Goal: Task Accomplishment & Management: Use online tool/utility

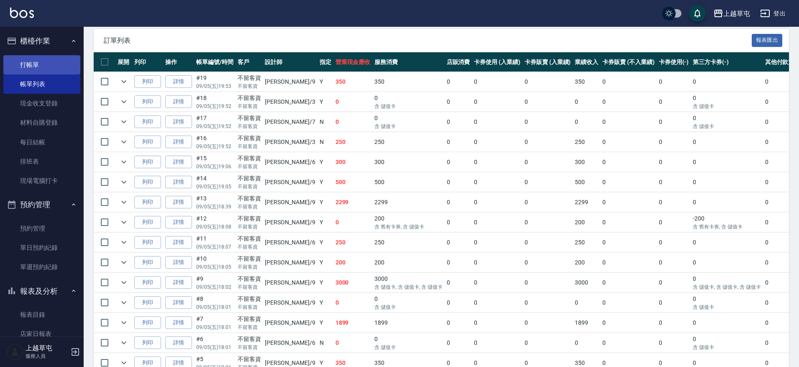
click at [40, 67] on link "打帳單" at bounding box center [41, 64] width 77 height 19
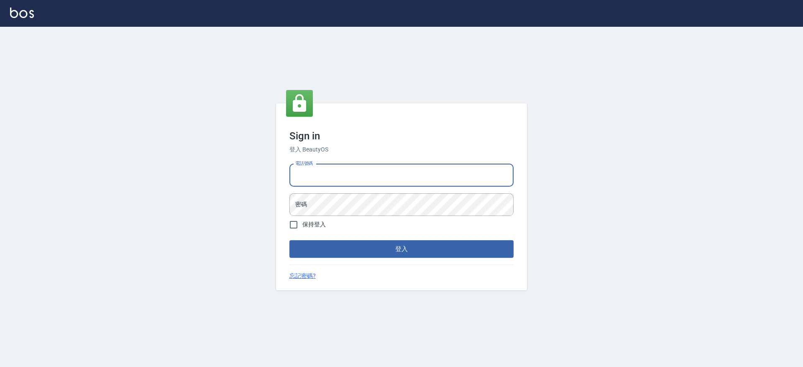
click at [312, 174] on input "電話號碼" at bounding box center [402, 175] width 224 height 23
type input "2380118"
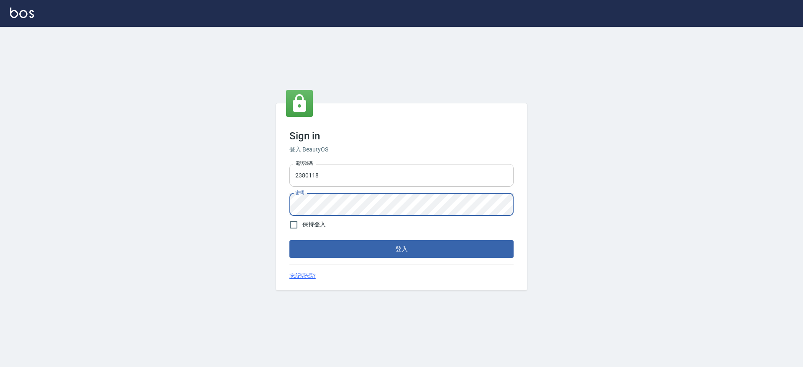
click at [290, 240] on button "登入" at bounding box center [402, 249] width 224 height 18
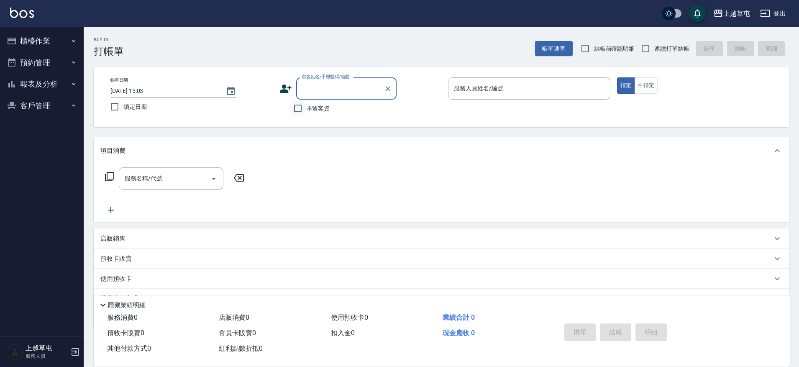
click at [300, 111] on input "不留客資" at bounding box center [298, 109] width 18 height 18
checkbox input "true"
click at [645, 51] on input "連續打單結帳" at bounding box center [646, 49] width 18 height 18
checkbox input "true"
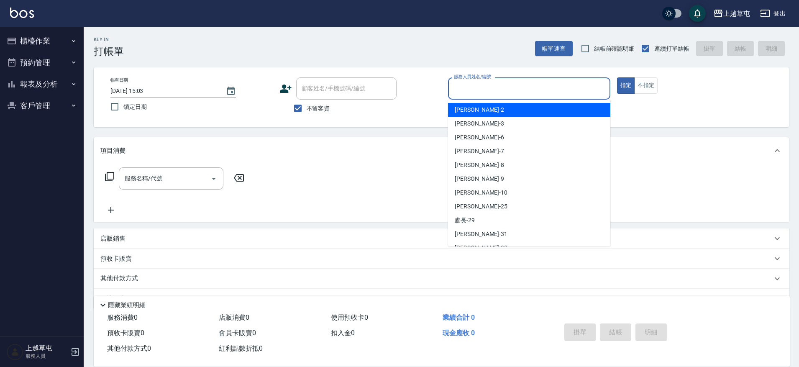
click at [534, 92] on input "服務人員姓名/編號" at bounding box center [529, 88] width 155 height 15
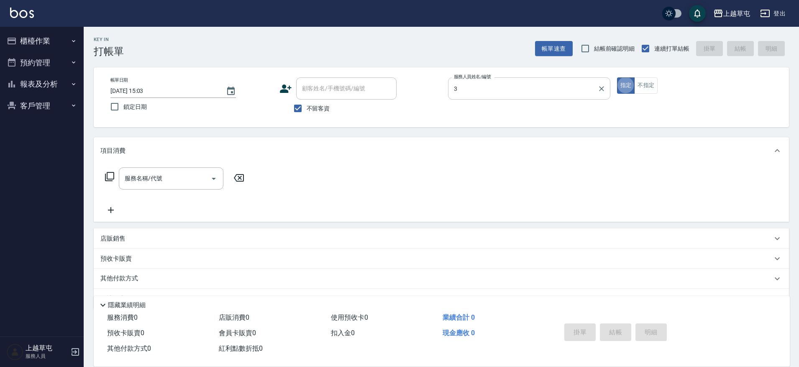
type input "[PERSON_NAME]3"
type button "true"
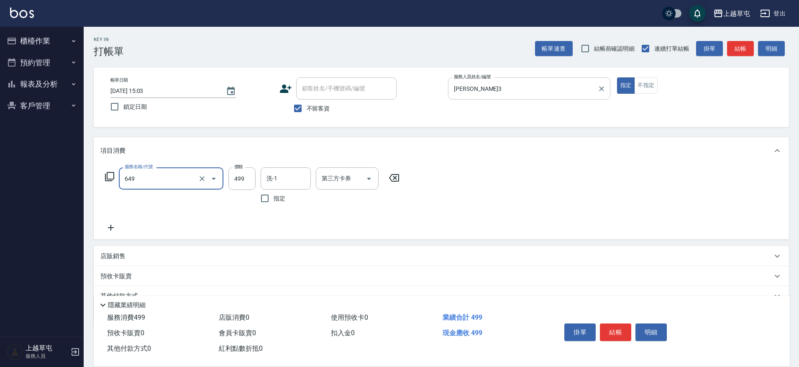
type input "角質499(649)"
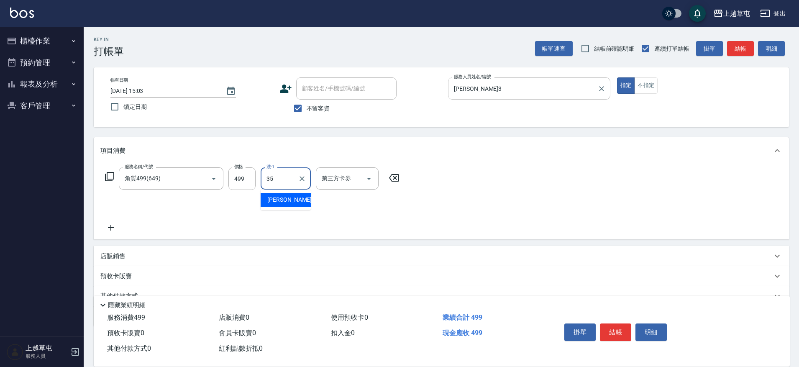
type input "[PERSON_NAME]-35"
click at [657, 88] on button "不指定" at bounding box center [645, 85] width 23 height 16
click at [292, 182] on input "[PERSON_NAME]-35" at bounding box center [279, 178] width 30 height 15
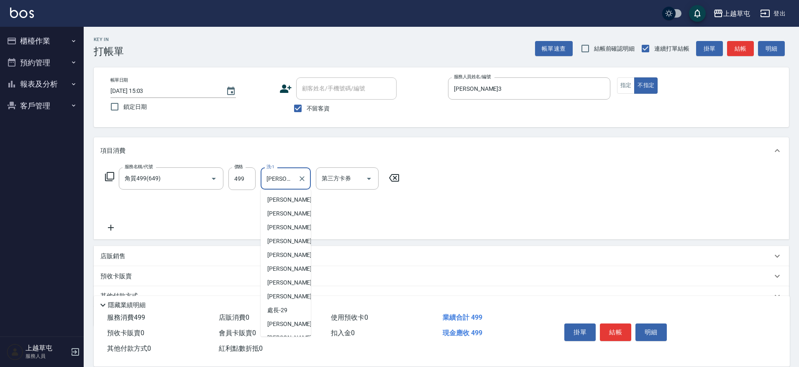
scroll to position [36, 0]
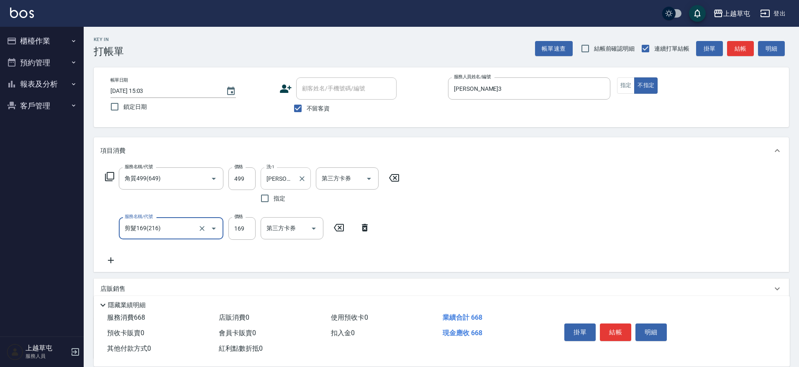
type input "剪髮169(216)"
type input "200"
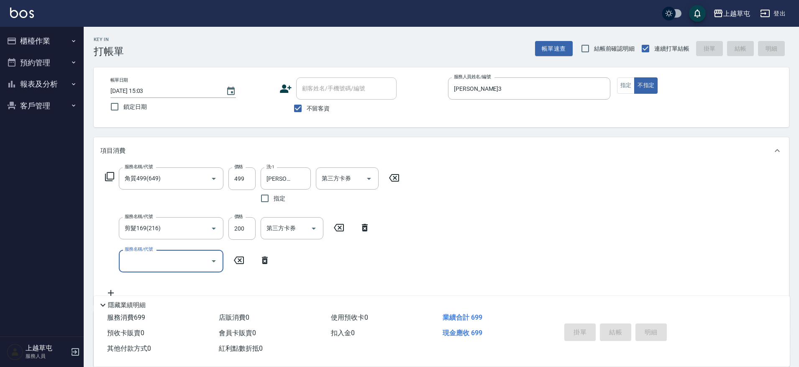
type input "[DATE] 15:05"
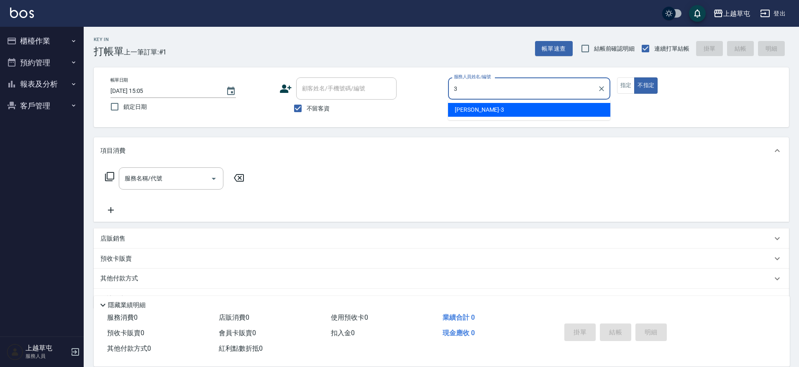
type input "[PERSON_NAME]3"
type button "false"
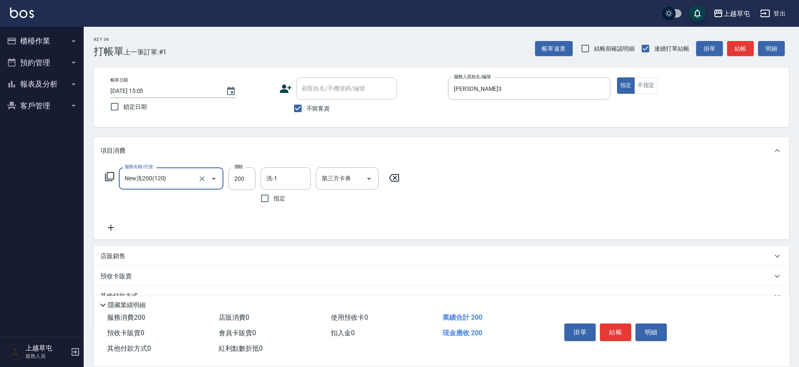
type input "New洗200(120)"
type input "[PERSON_NAME]-35"
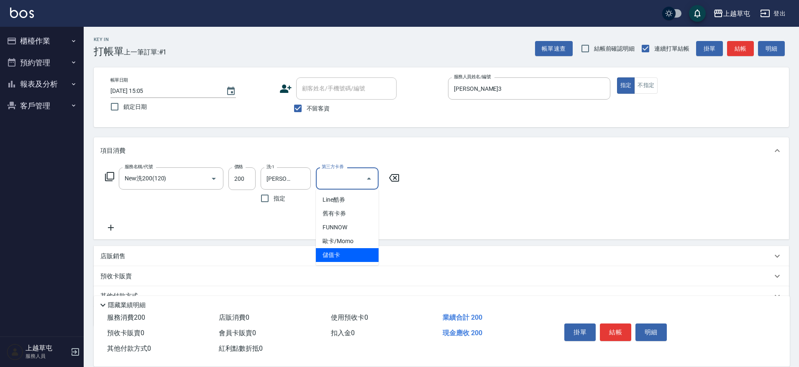
type input "儲值卡"
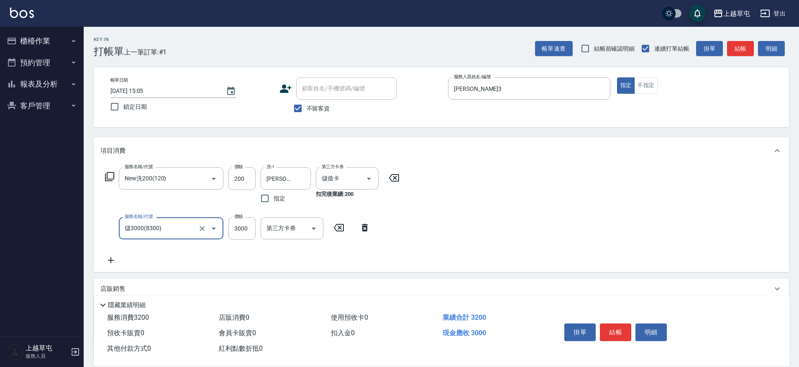
type input "儲3000(8300)"
type input "1000"
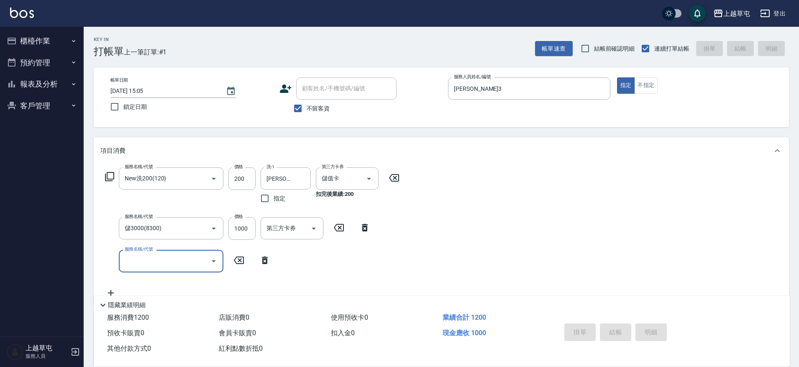
type input "[DATE] 15:06"
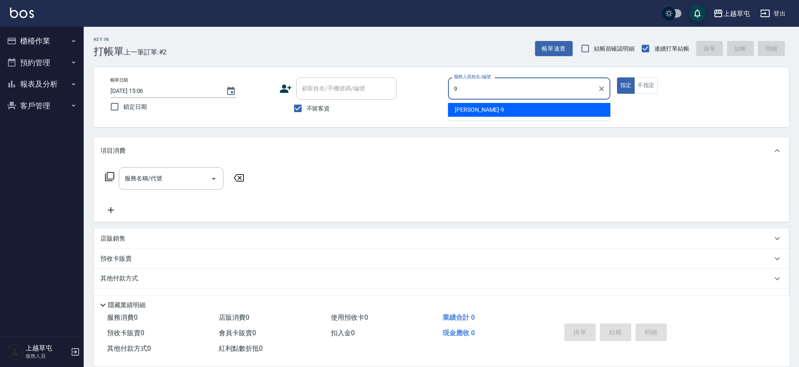
type input "[PERSON_NAME]-9"
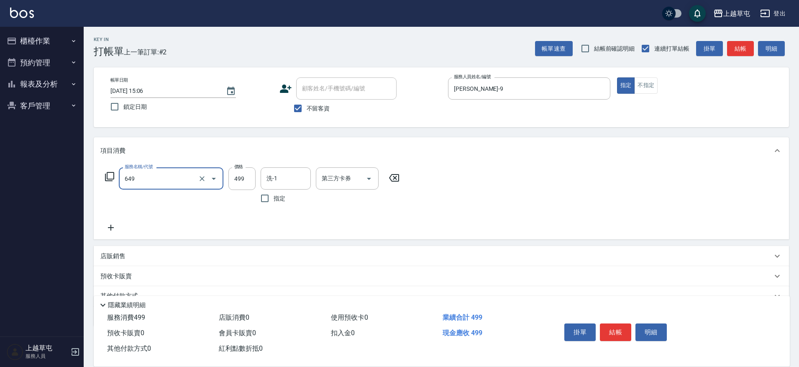
type input "角質499(649)"
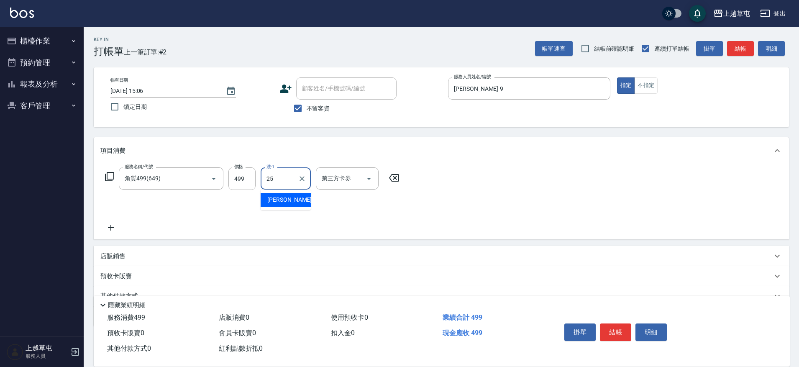
type input "[PERSON_NAME]25"
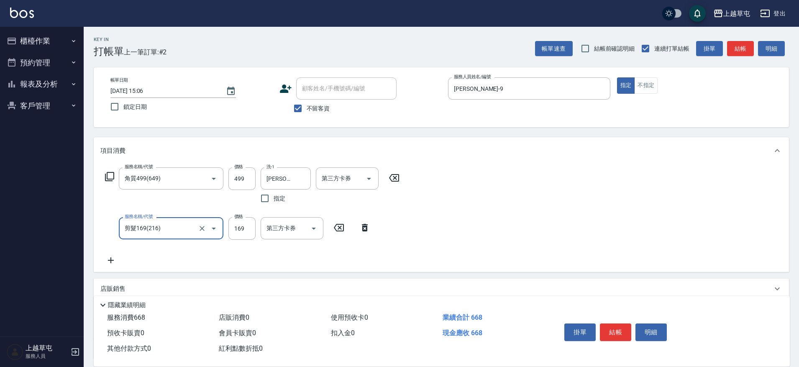
type input "剪髮169(216)"
type input "350"
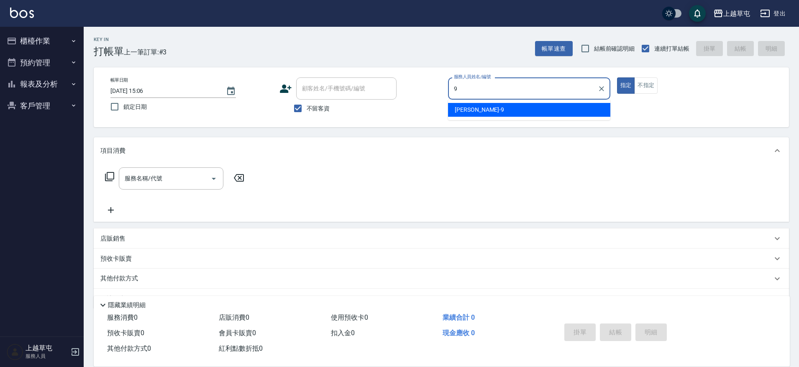
type input "[PERSON_NAME]-9"
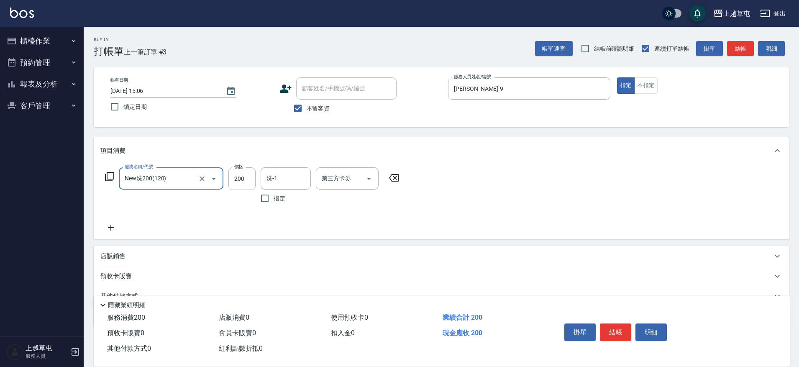
type input "New洗200(120)"
type input "[PERSON_NAME]-35"
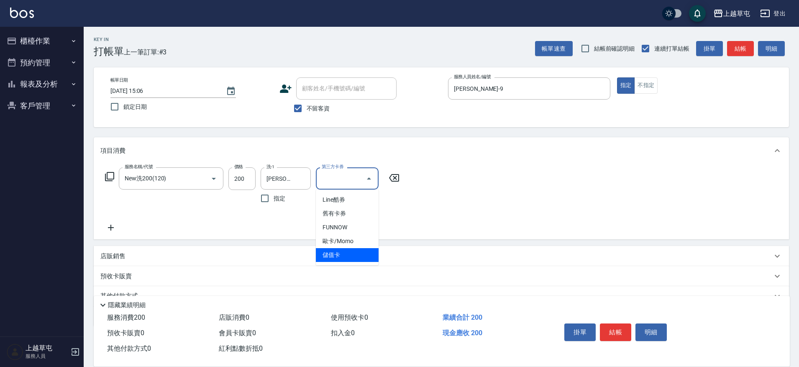
type input "儲值卡"
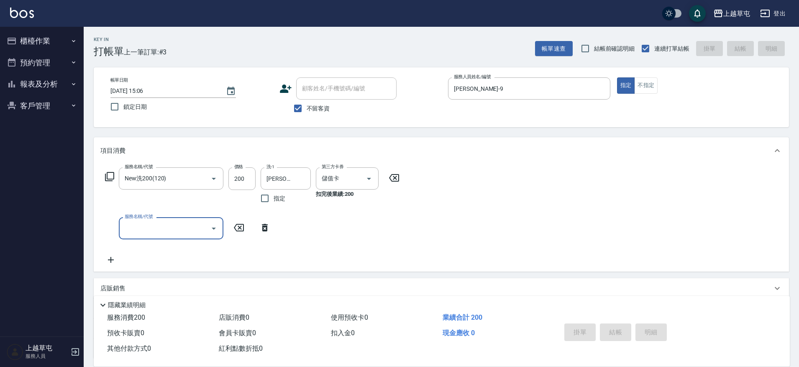
type input "[DATE] 15:07"
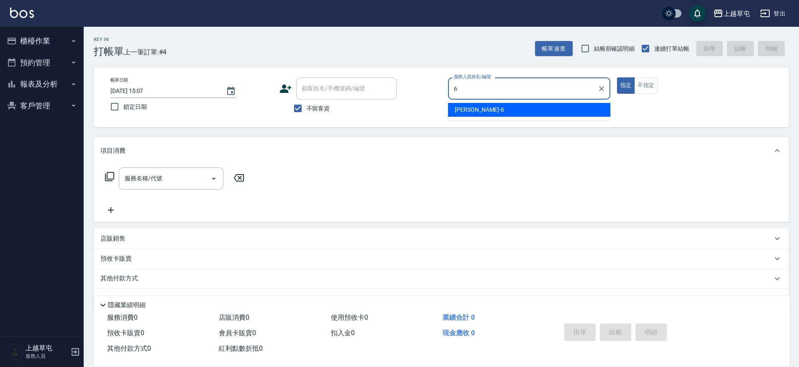
type input "[PERSON_NAME]-6"
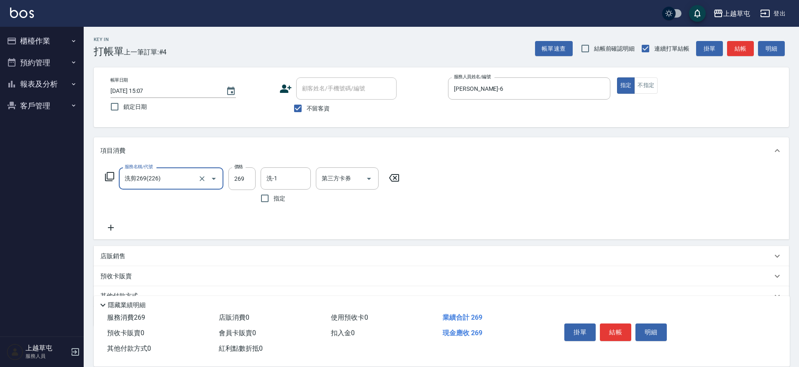
type input "洗剪269(226)"
type input "300"
type input "[PERSON_NAME]-35"
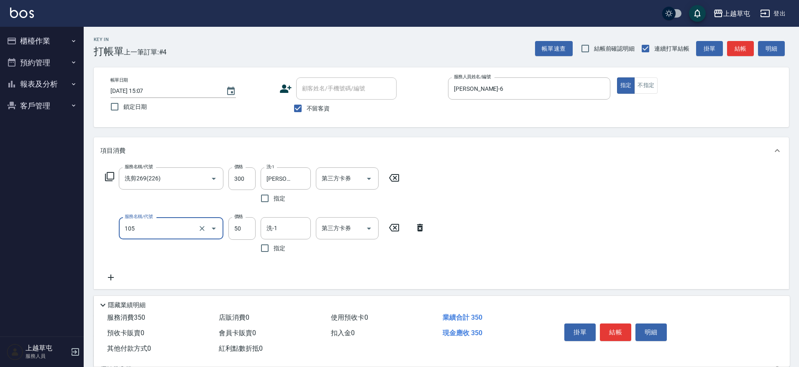
type input "精油50(105)"
type input "[PERSON_NAME]-35"
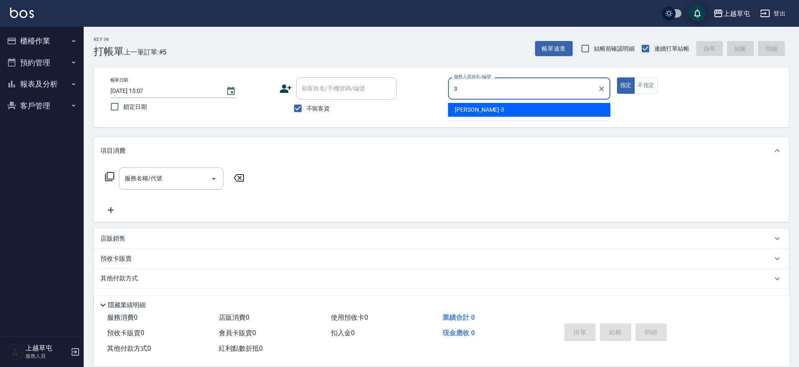
type input "[PERSON_NAME]3"
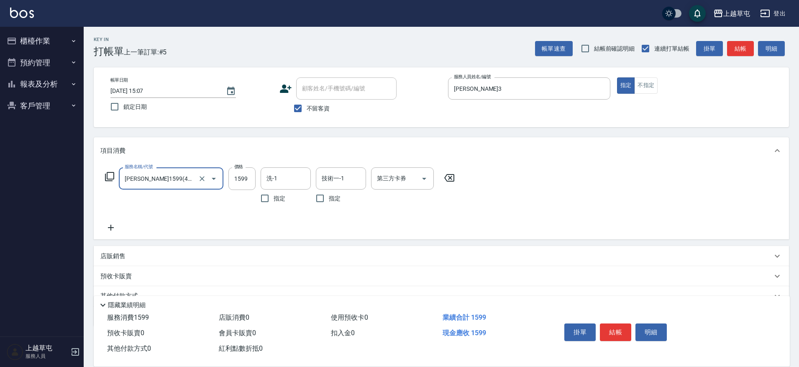
type input "[PERSON_NAME]1599(41599)"
type input "1899"
type input "[PERSON_NAME]25"
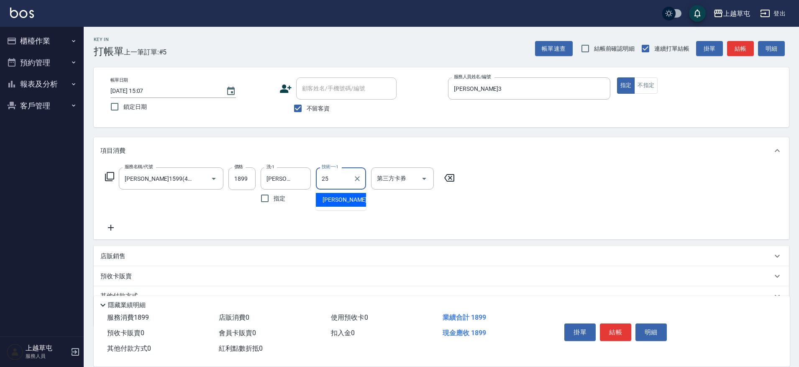
type input "[PERSON_NAME]25"
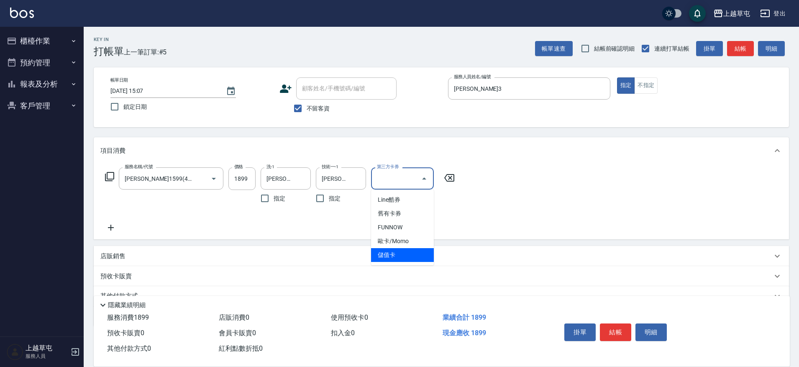
type input "儲值卡"
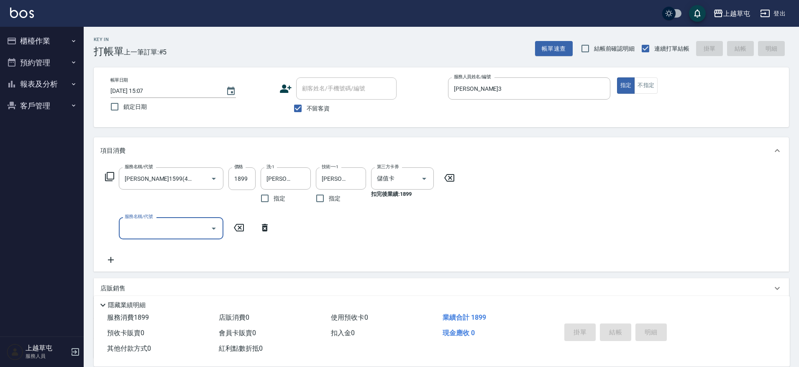
type input "[DATE] 15:09"
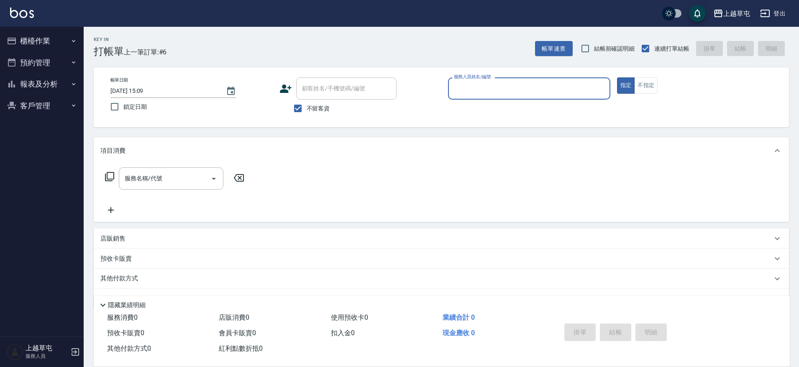
type input "5"
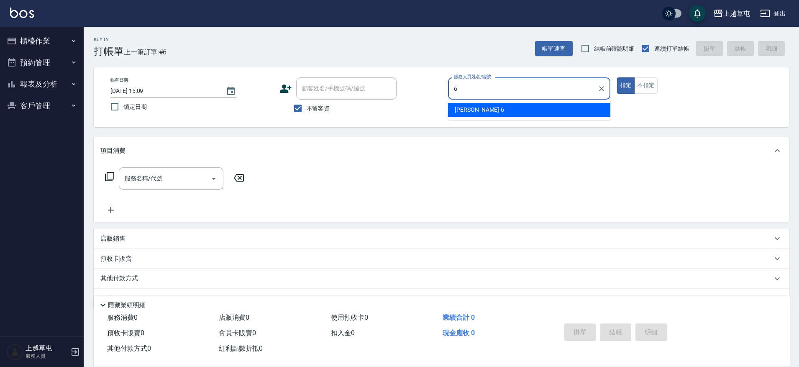
type input "[PERSON_NAME]-6"
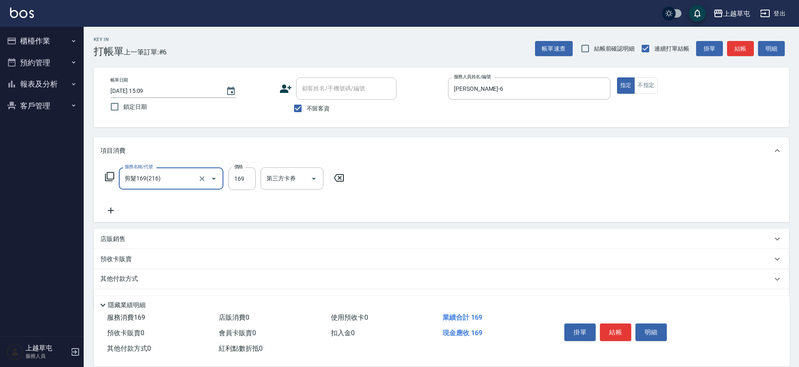
type input "剪髮169(216)"
type input "50"
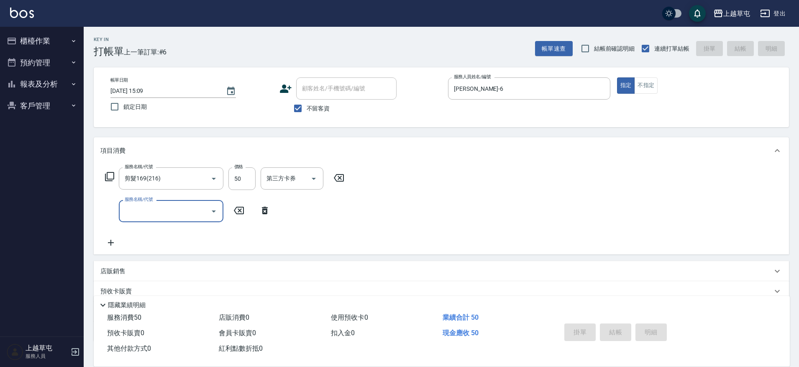
type input "[DATE] 15:11"
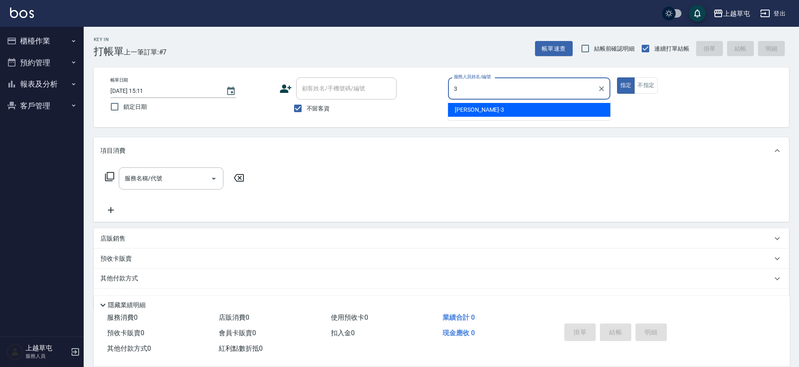
type input "[PERSON_NAME]3"
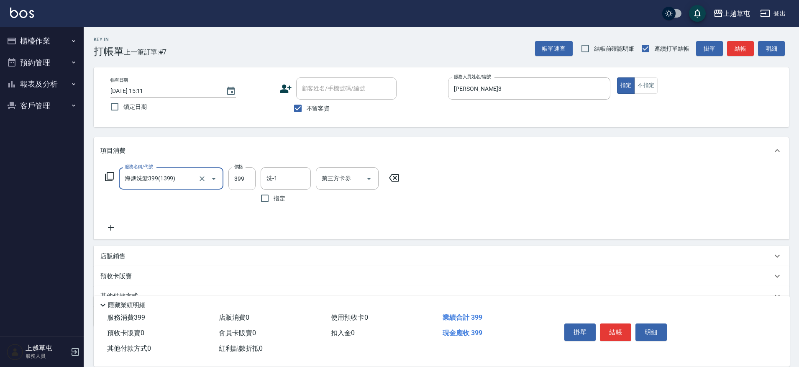
type input "海鹽洗髮399(1399)"
type input "[PERSON_NAME]3"
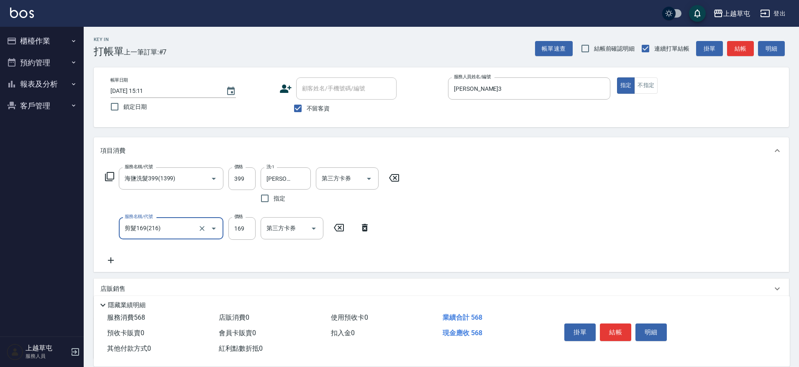
type input "剪髮169(216)"
type input "250"
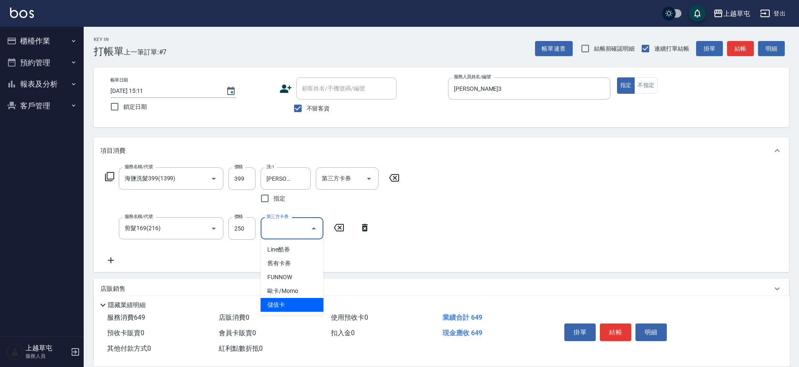
type input "儲值卡"
click at [369, 179] on icon "Open" at bounding box center [369, 179] width 4 height 2
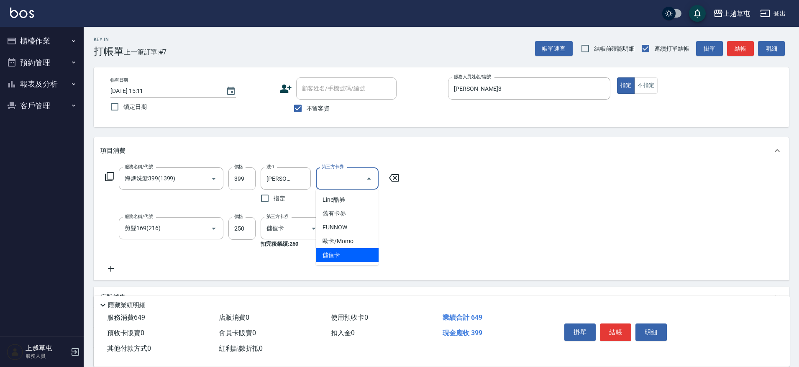
click at [342, 253] on span "儲值卡" at bounding box center [347, 255] width 63 height 14
type input "儲值卡"
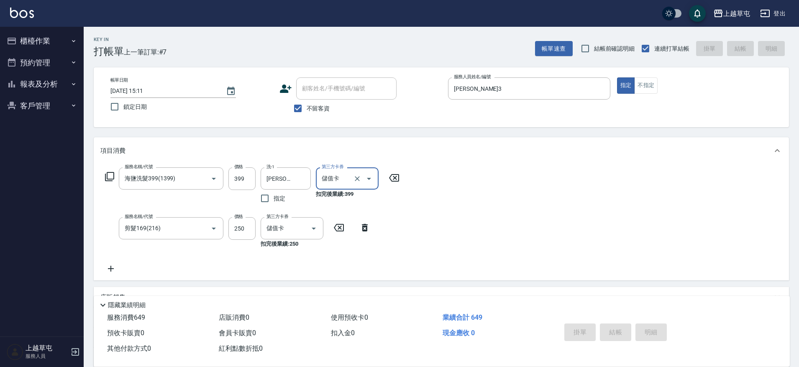
type input "[DATE] 15:12"
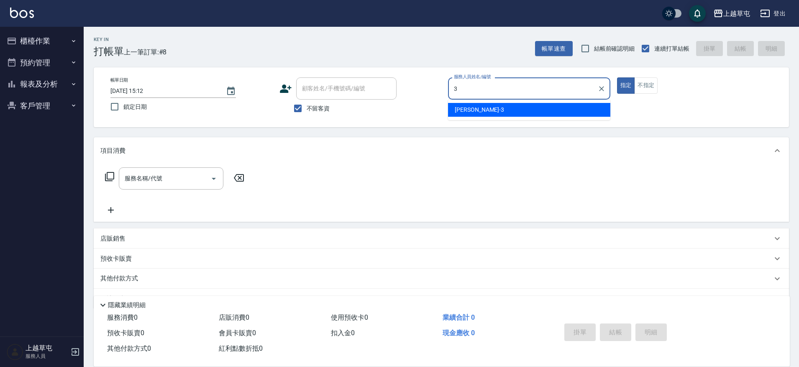
type input "[PERSON_NAME]3"
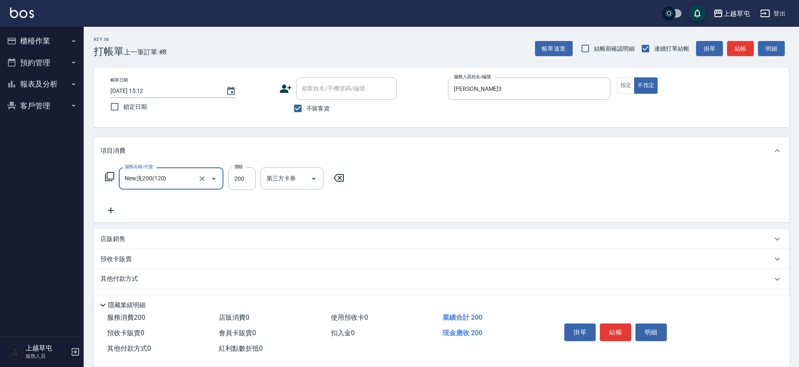
type input "New洗200(120)"
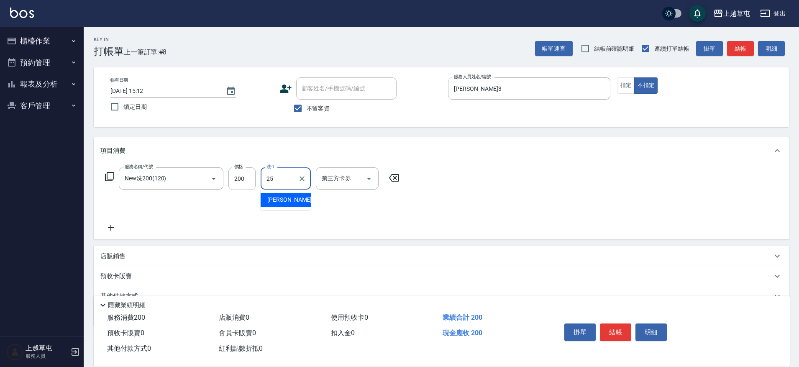
type input "[PERSON_NAME]25"
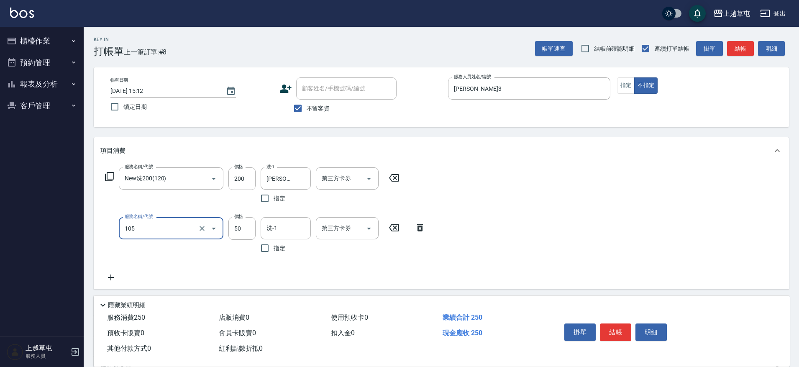
type input "精油50(105)"
type input "[PERSON_NAME]25"
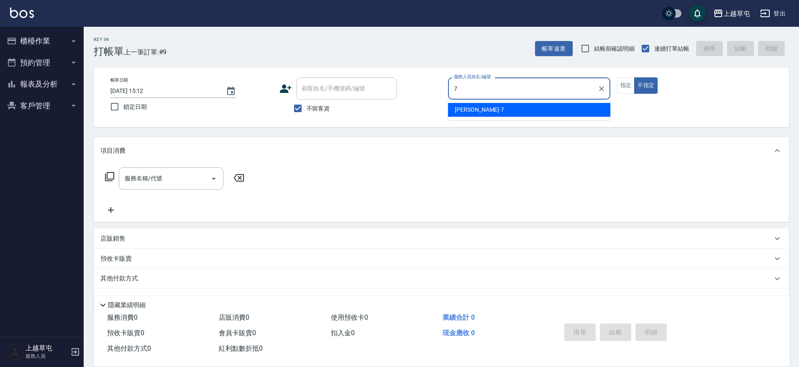
type input "[PERSON_NAME]-7"
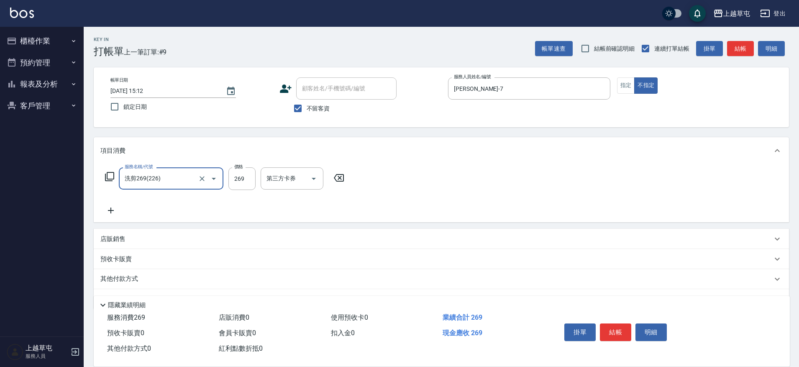
type input "洗剪269(226)"
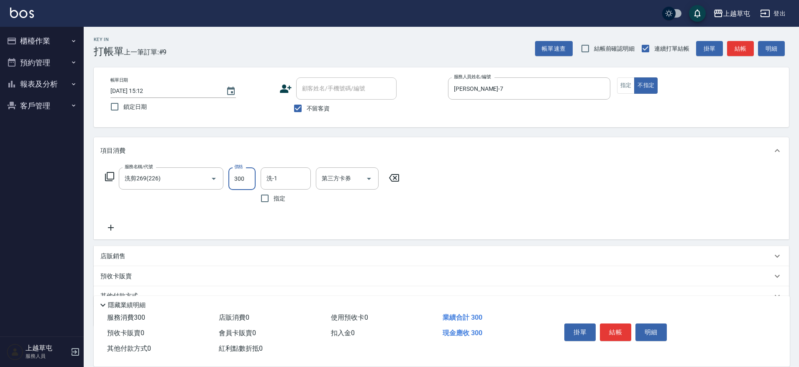
type input "300"
type input "[PERSON_NAME]-7"
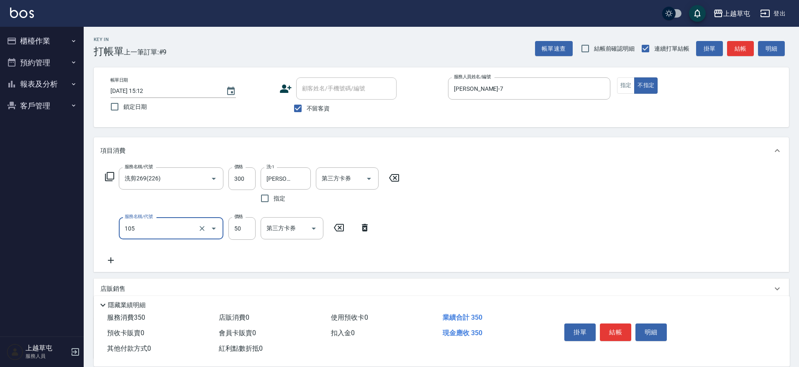
type input "精油50(105)"
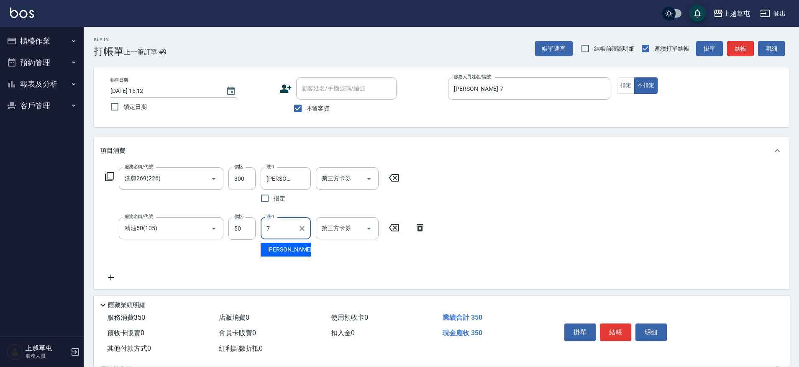
type input "[PERSON_NAME]-7"
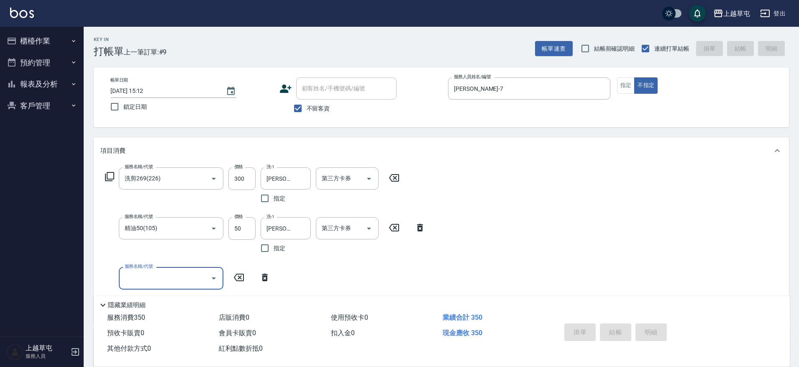
type input "[DATE] 15:13"
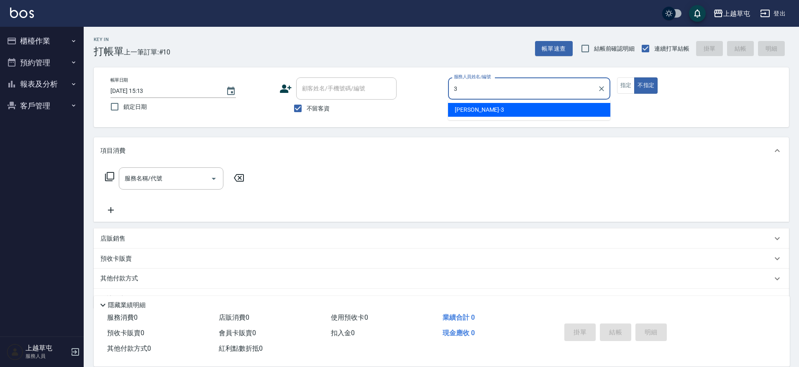
type input "[PERSON_NAME]3"
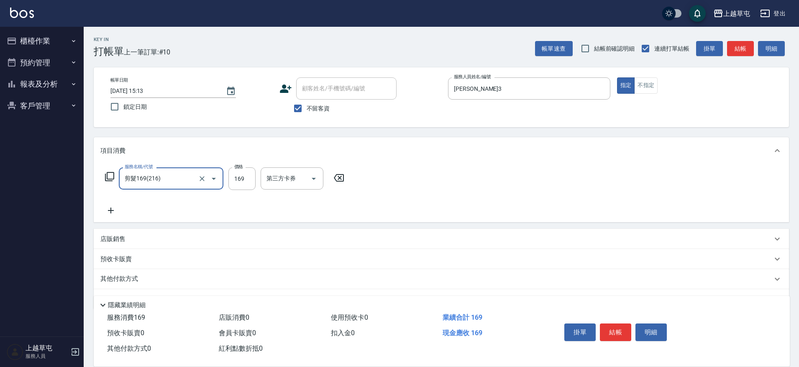
type input "剪髮169(216)"
type input "250"
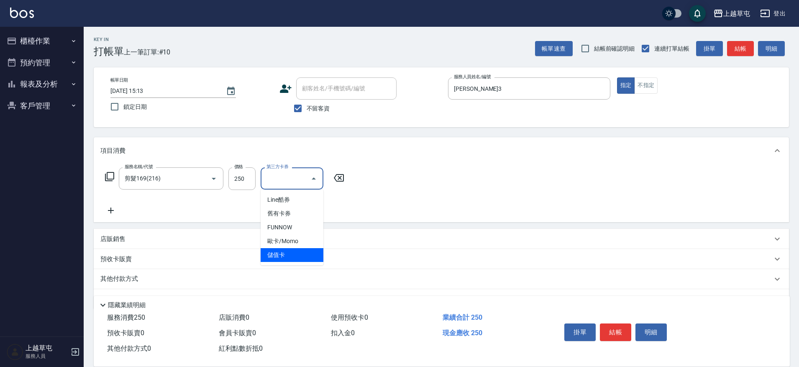
type input "儲值卡"
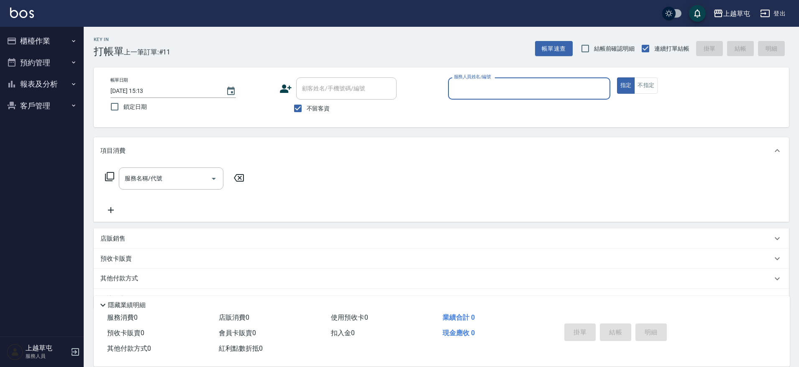
click at [77, 64] on icon "button" at bounding box center [73, 62] width 7 height 7
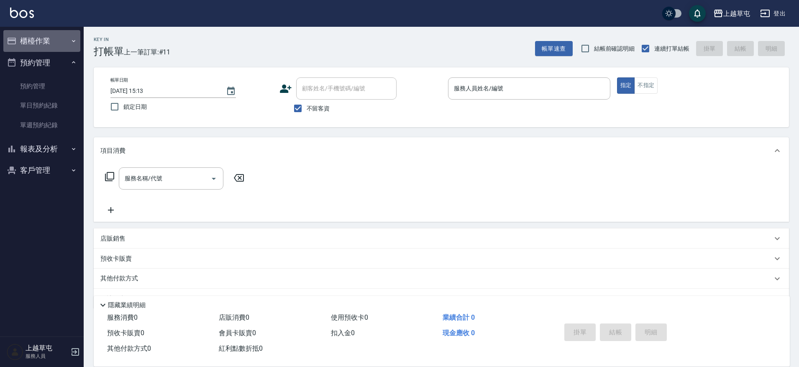
click at [69, 40] on button "櫃檯作業" at bounding box center [41, 41] width 77 height 22
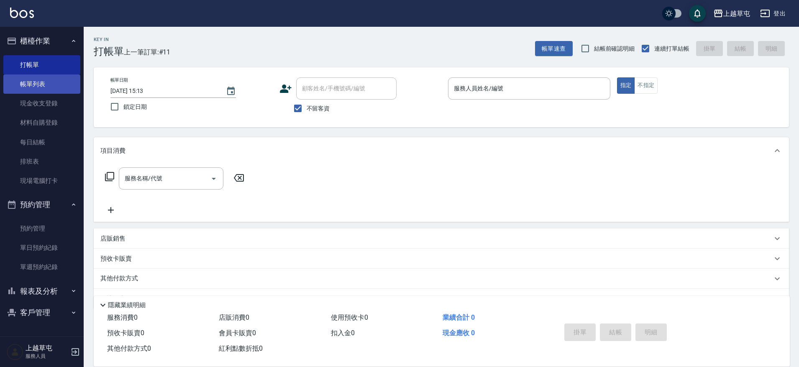
click at [43, 86] on link "帳單列表" at bounding box center [41, 83] width 77 height 19
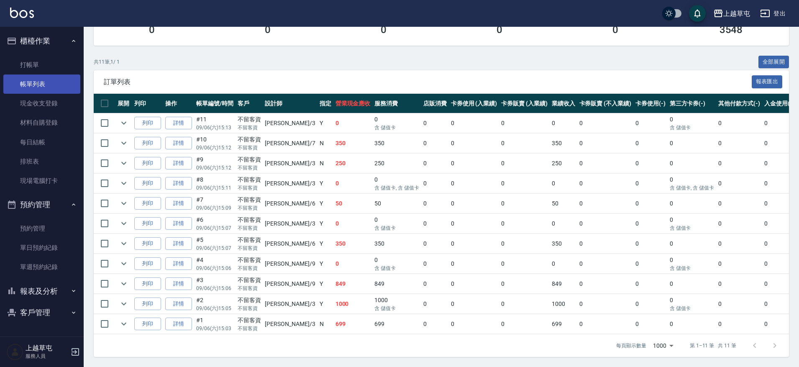
scroll to position [145, 0]
click at [185, 297] on link "詳情" at bounding box center [178, 303] width 27 height 13
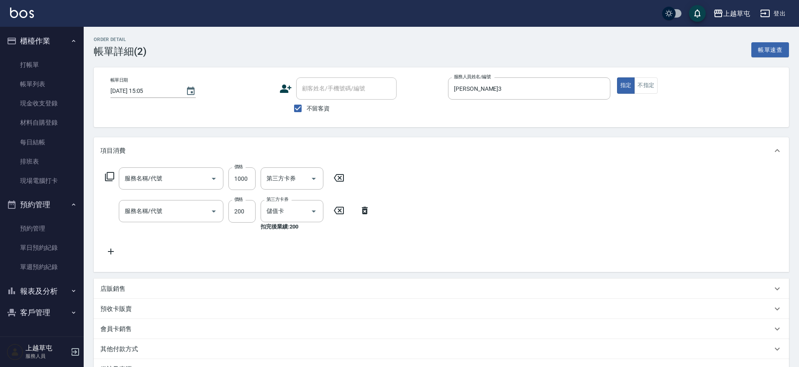
type input "[DATE] 15:05"
checkbox input "true"
type input "[PERSON_NAME]3"
type input "儲3000(8300)"
type input "New洗200(120)"
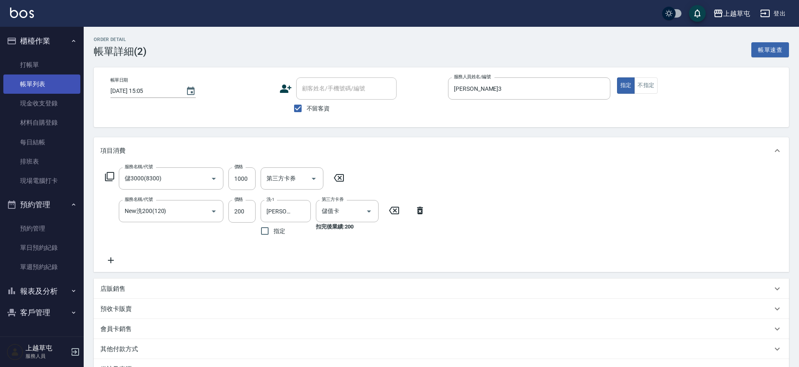
click at [33, 80] on link "帳單列表" at bounding box center [41, 83] width 77 height 19
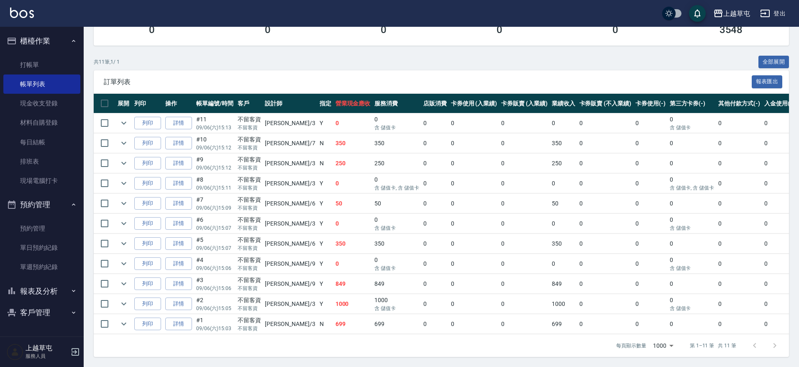
scroll to position [145, 0]
